Goal: Find specific page/section: Find specific page/section

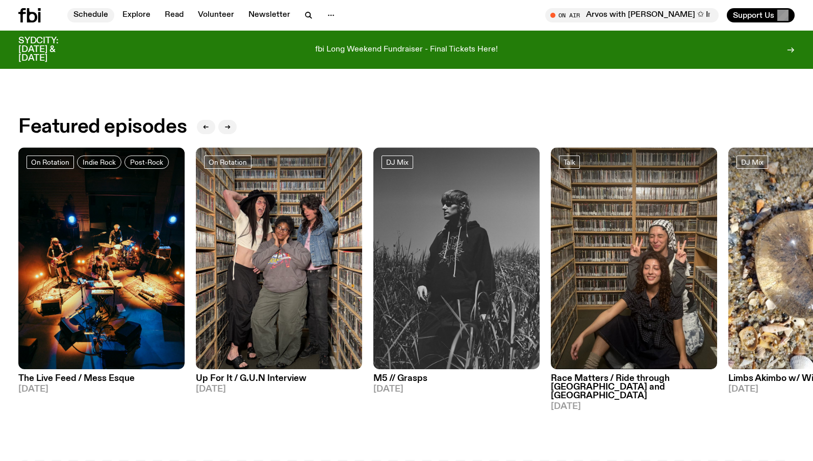
scroll to position [468, 0]
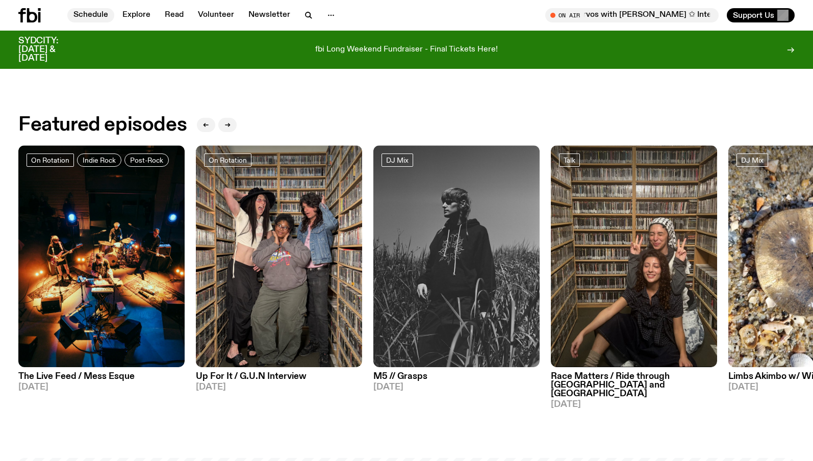
click at [100, 13] on link "Schedule" at bounding box center [90, 15] width 47 height 14
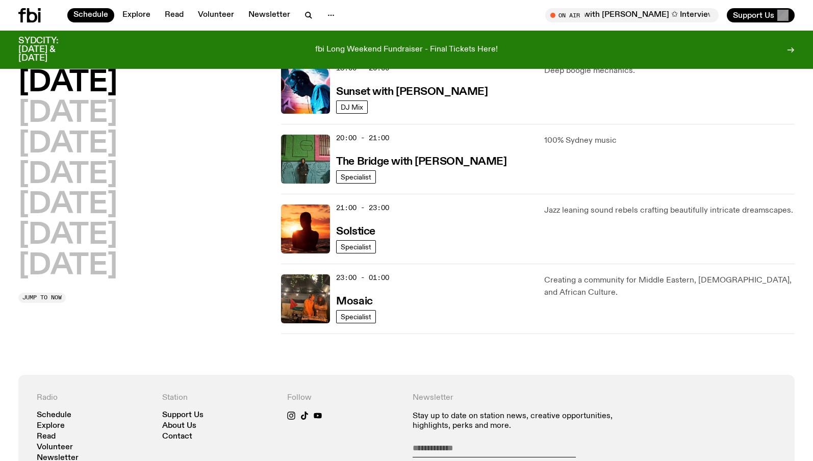
scroll to position [482, 0]
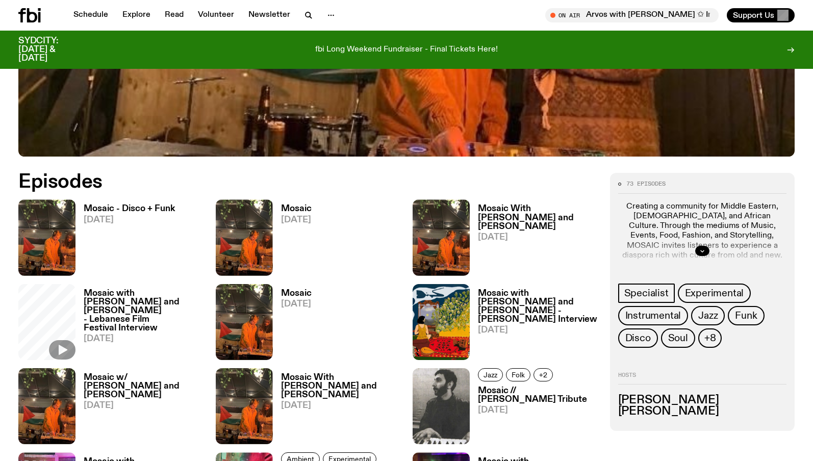
scroll to position [435, 0]
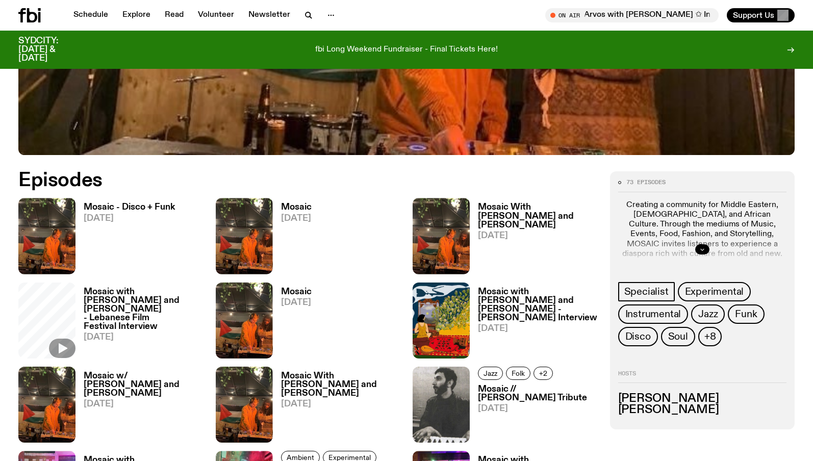
click at [701, 252] on button "button" at bounding box center [702, 249] width 14 height 10
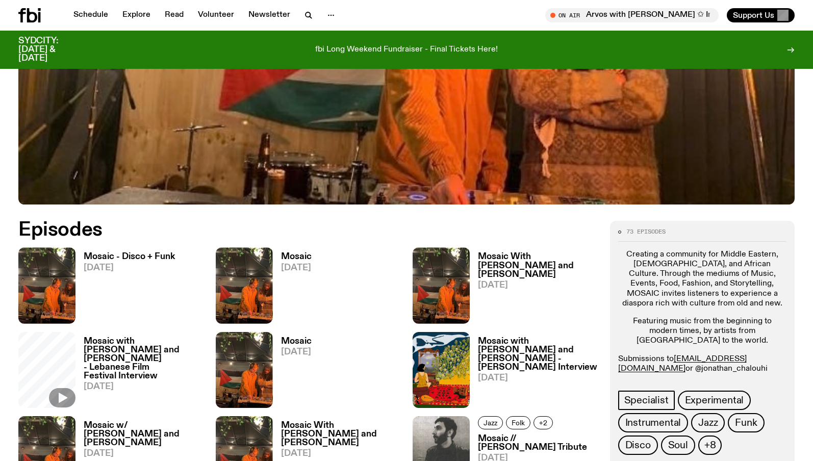
scroll to position [393, 0]
